Goal: Transaction & Acquisition: Subscribe to service/newsletter

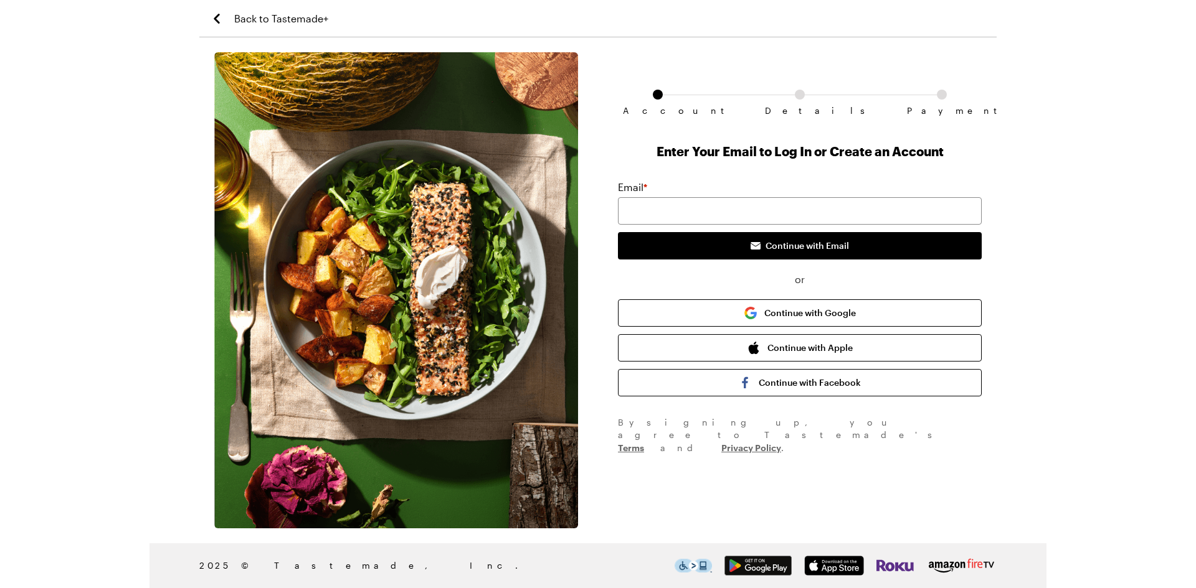
click at [803, 387] on button "Continue with Facebook" at bounding box center [800, 382] width 364 height 27
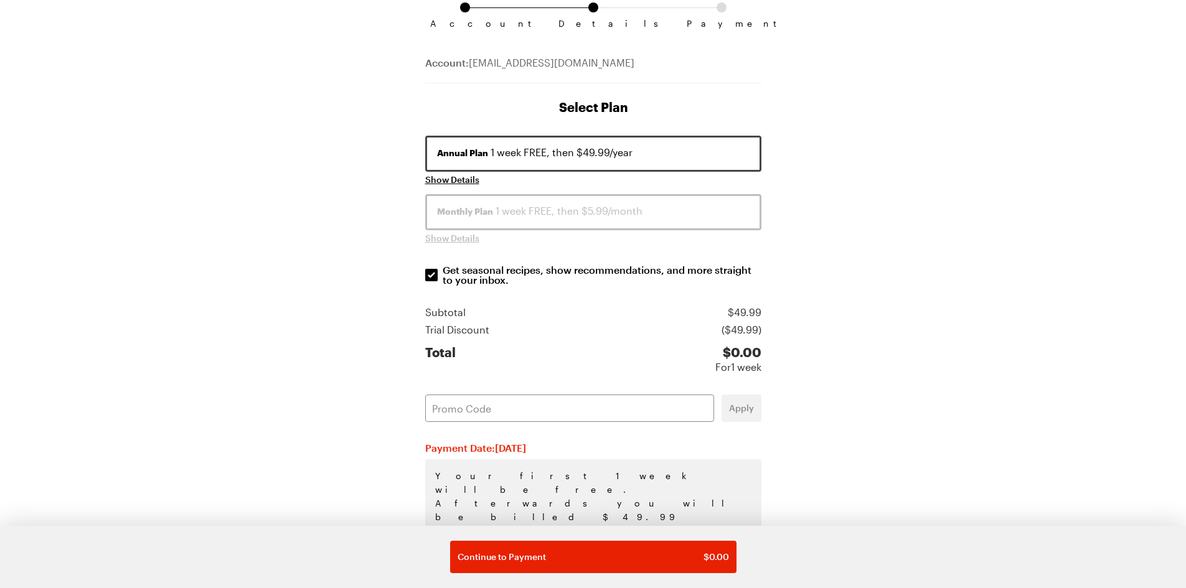
scroll to position [125, 0]
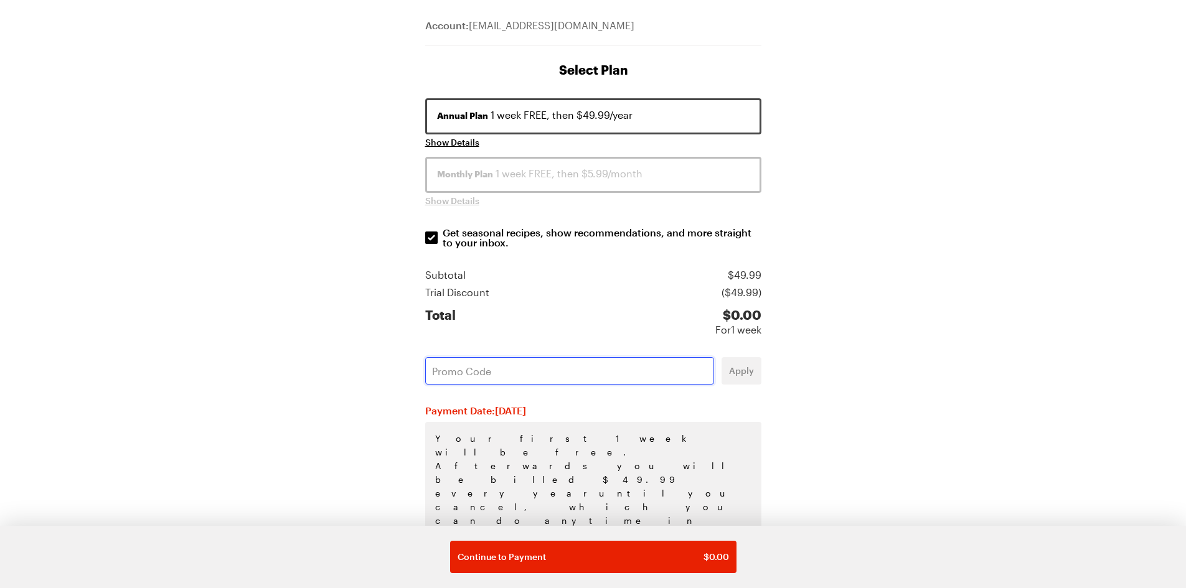
click at [557, 382] on input "text" at bounding box center [569, 370] width 289 height 27
paste input "0V9RBFT6"
type input "0V9RBFT6"
click at [747, 366] on span "Apply" at bounding box center [741, 371] width 25 height 12
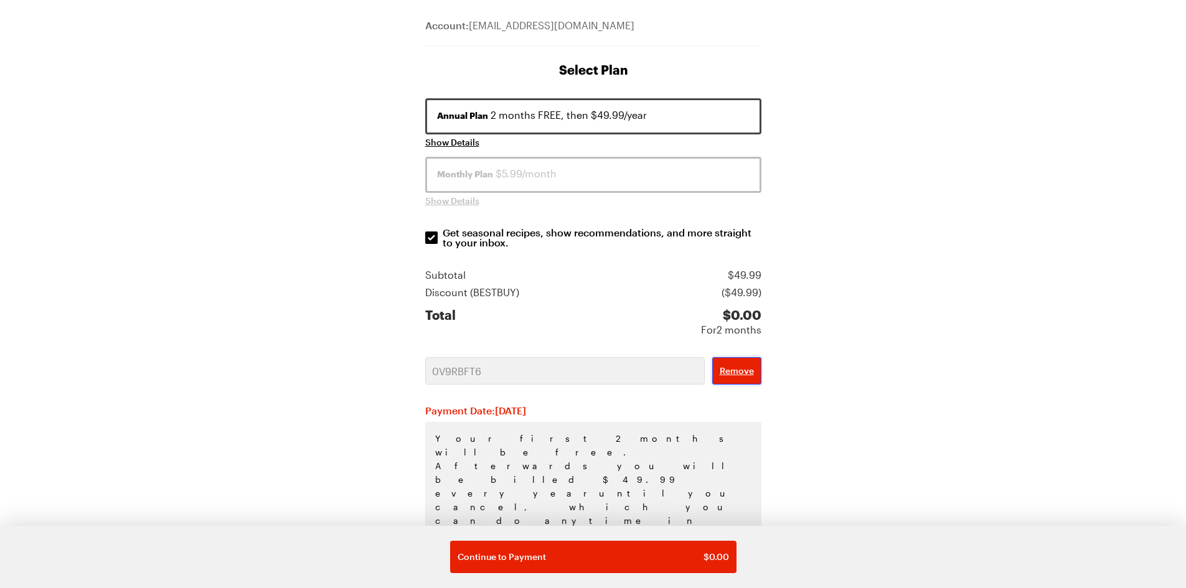
scroll to position [126, 0]
click at [466, 143] on span "Show Details" at bounding box center [452, 141] width 54 height 12
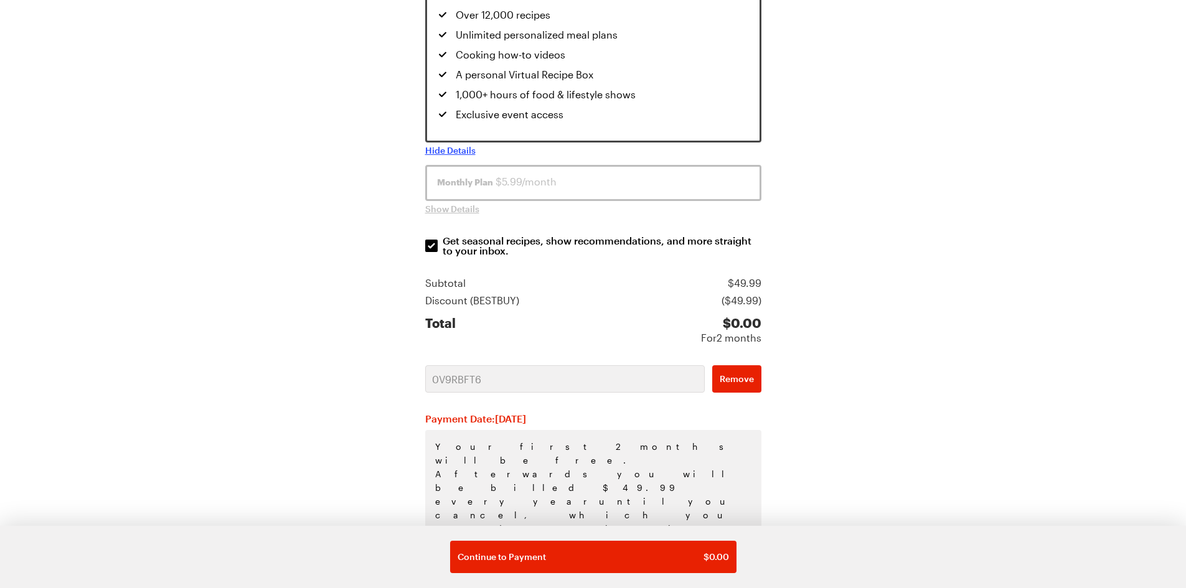
scroll to position [261, 0]
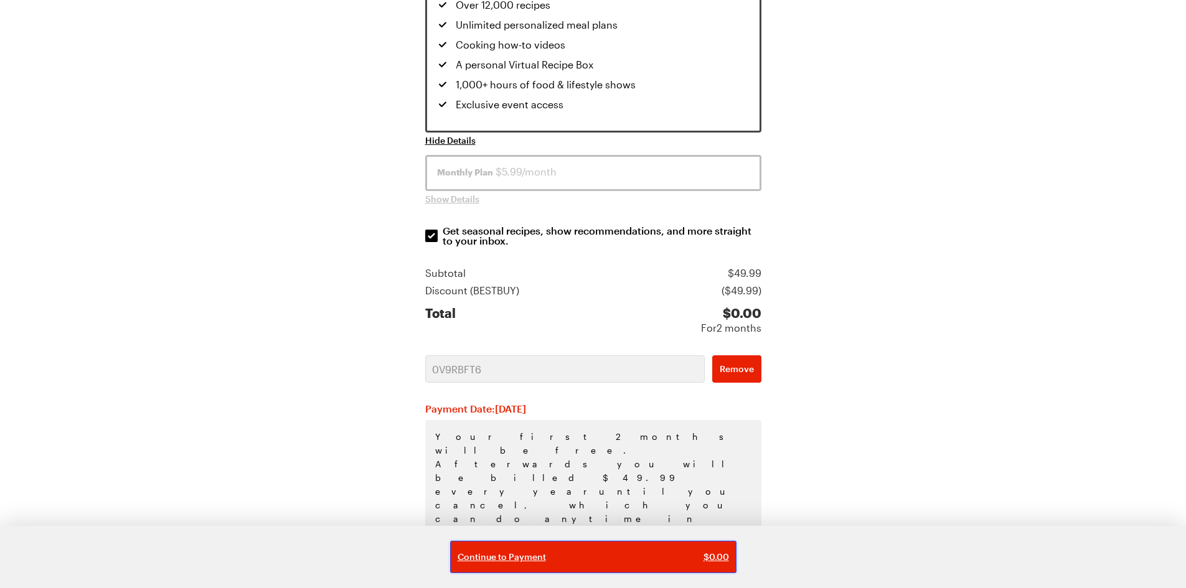
click at [544, 555] on span "Continue to Payment" at bounding box center [502, 557] width 88 height 12
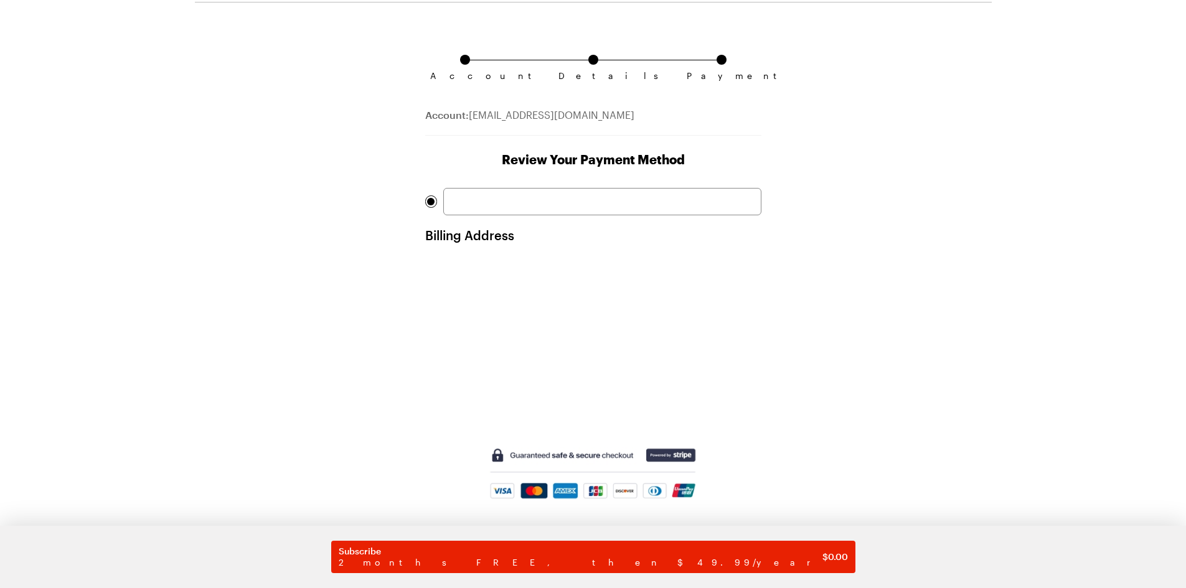
scroll to position [54, 0]
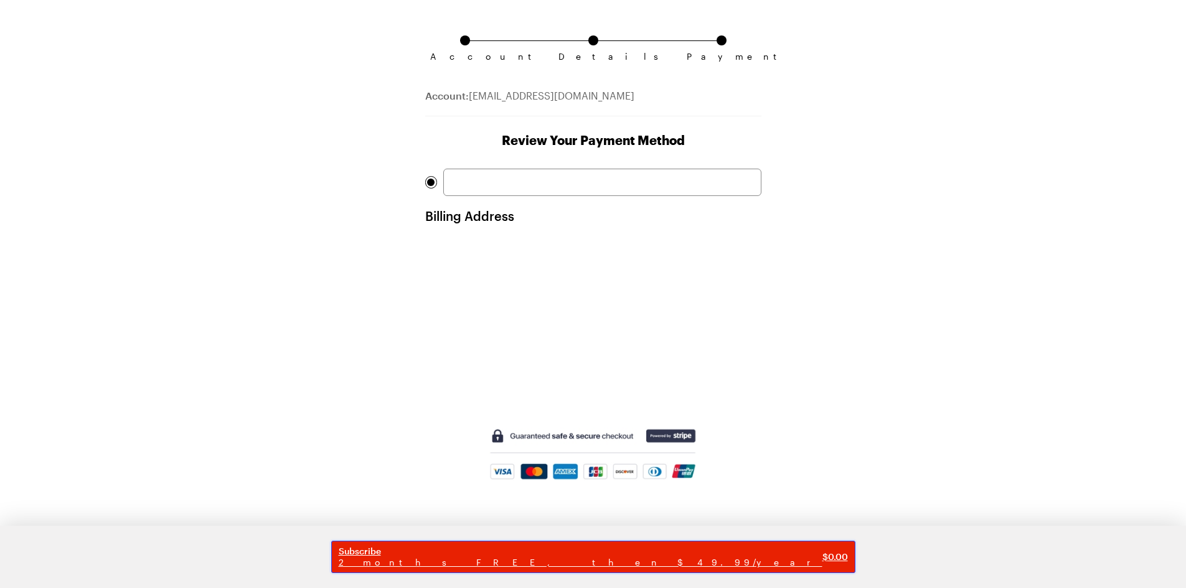
click at [494, 544] on button "Subscribe 2 months FREE, then $49.99/year $ 0.00" at bounding box center [593, 557] width 524 height 32
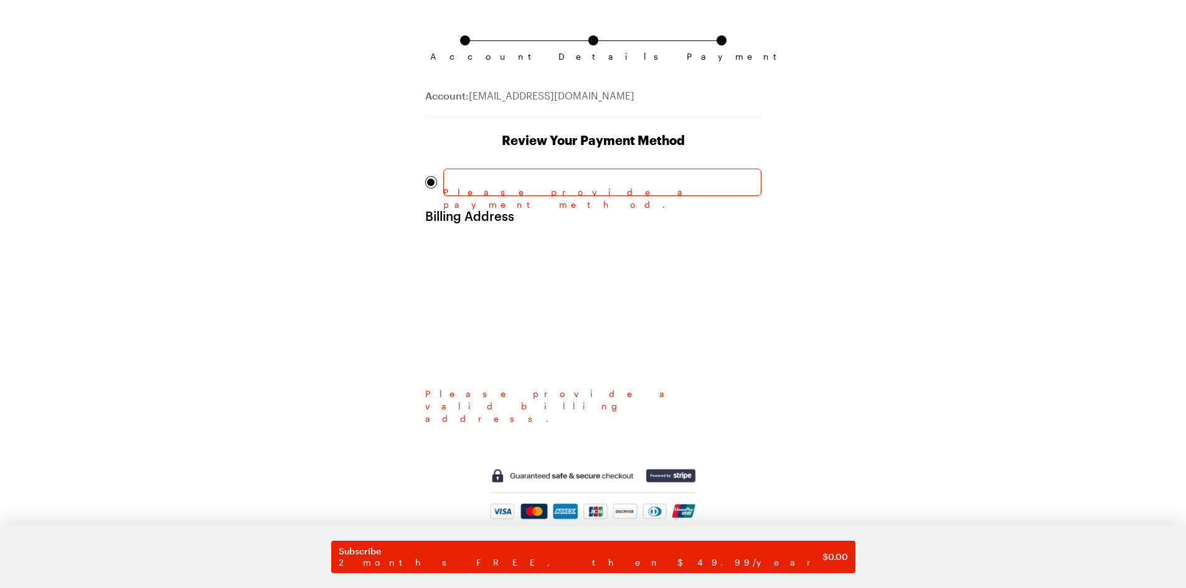
scroll to position [0, 0]
